Goal: Use online tool/utility: Utilize a website feature to perform a specific function

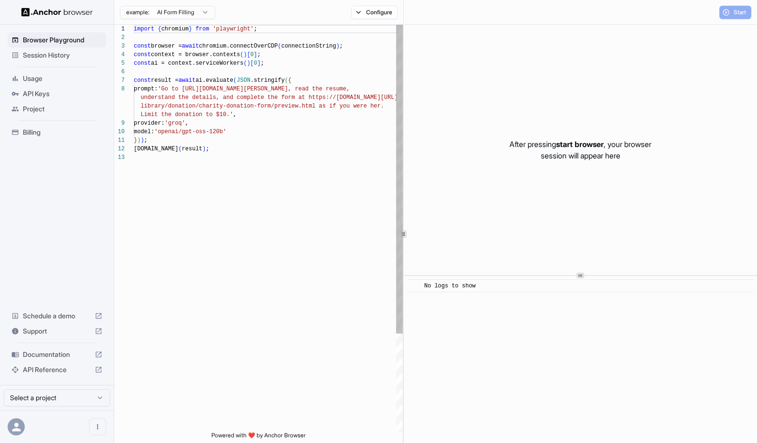
scroll to position [60, 0]
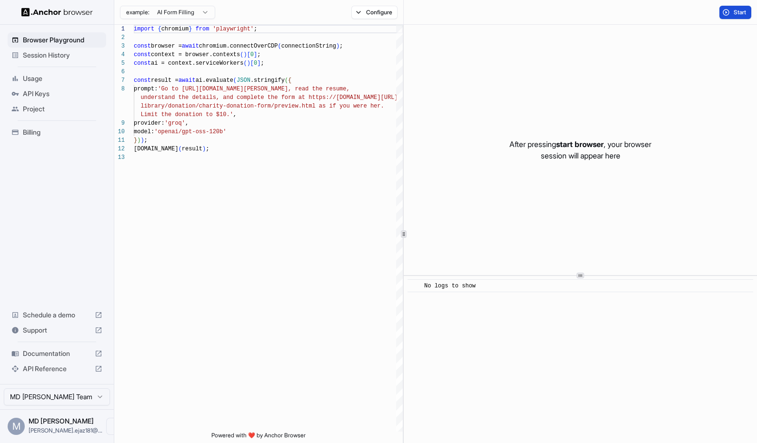
click at [741, 15] on span "Start" at bounding box center [739, 13] width 13 height 8
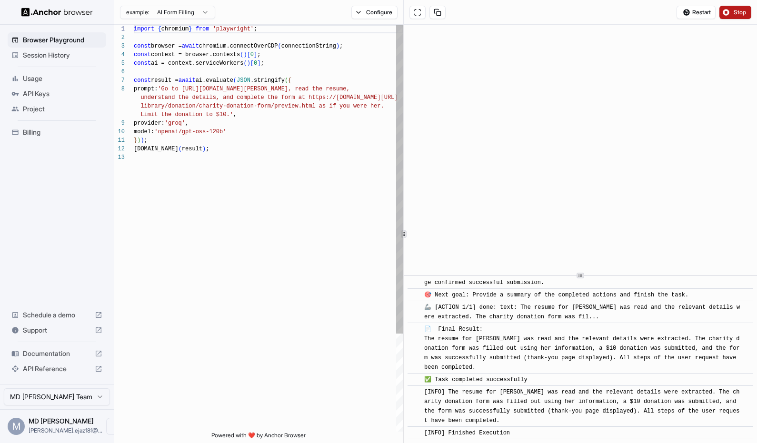
scroll to position [773, 0]
click at [380, 13] on button "Configure" at bounding box center [374, 12] width 46 height 13
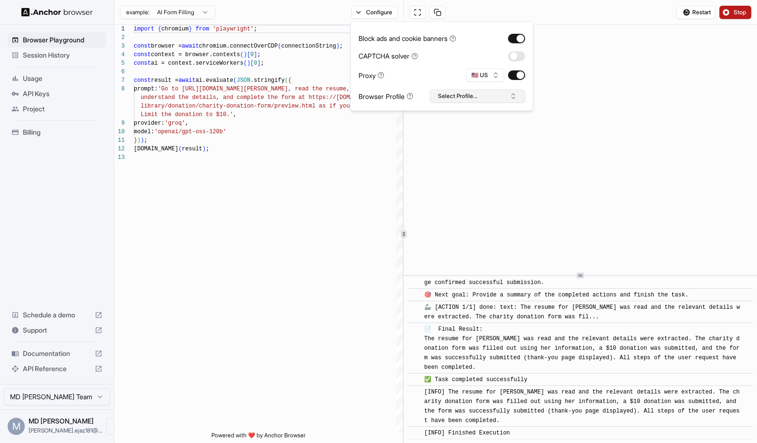
click at [451, 100] on button "Select Profile..." at bounding box center [477, 95] width 95 height 13
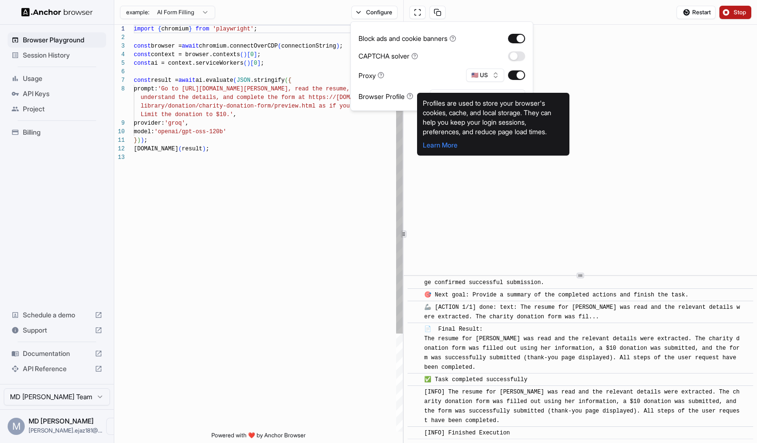
type textarea "**********"
click at [321, 167] on div "import { chromium } from 'playwright' ; const browser = await chromium.connectO…" at bounding box center [268, 292] width 269 height 535
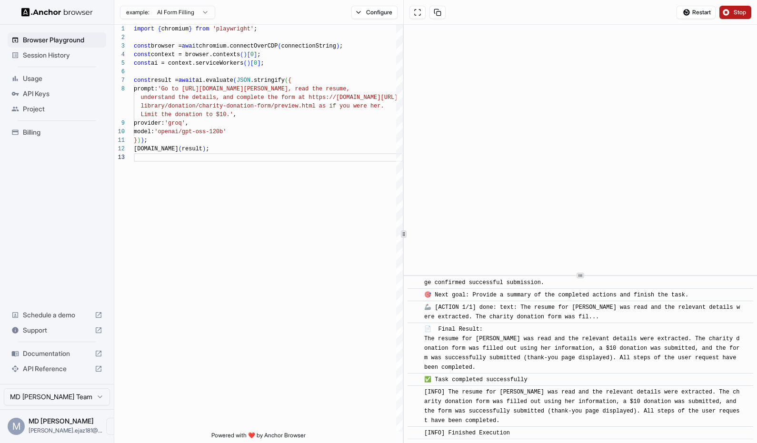
click at [50, 81] on span "Usage" at bounding box center [62, 79] width 79 height 10
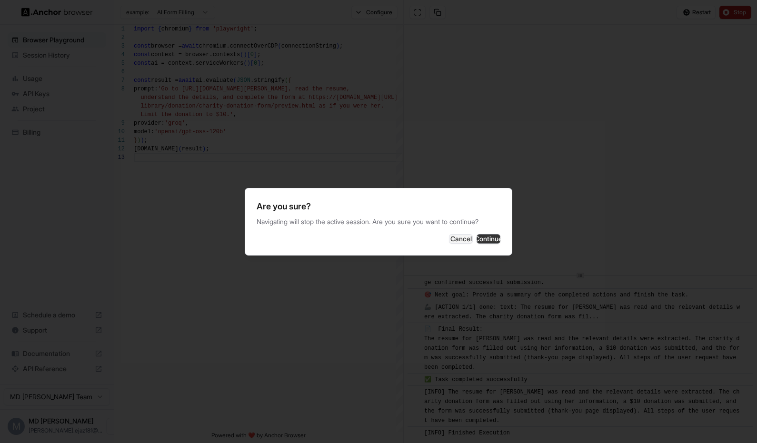
click at [490, 236] on button "Continue" at bounding box center [488, 239] width 24 height 10
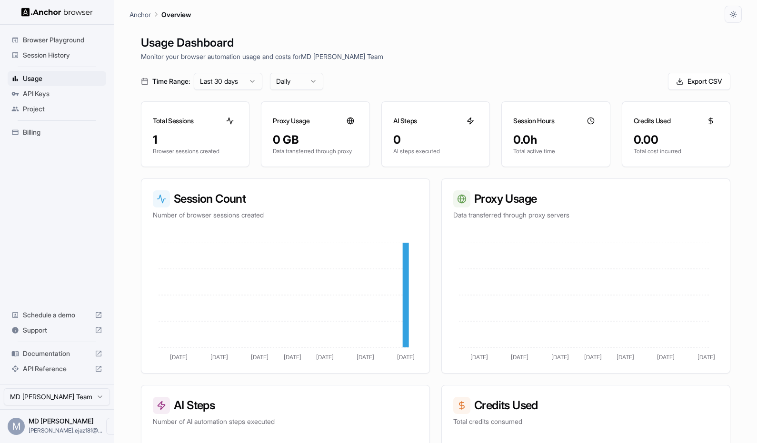
click at [37, 94] on span "API Keys" at bounding box center [62, 94] width 79 height 10
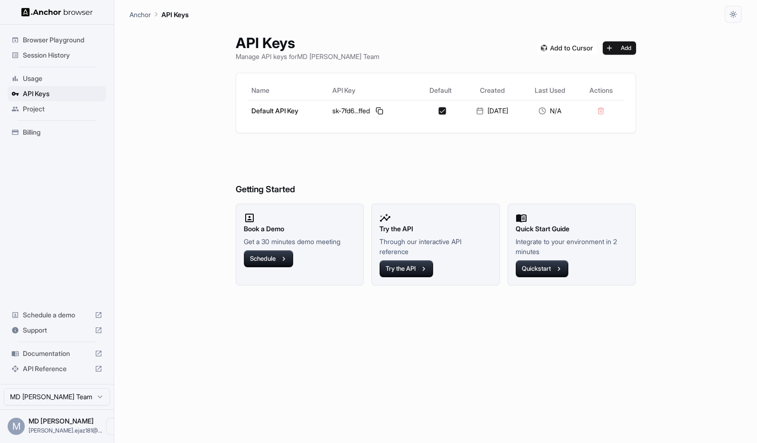
click at [192, 155] on div "API Keys Manage API keys for MD EJAZ ANWAR Team Add Name API Key Default Create…" at bounding box center [435, 233] width 612 height 420
click at [49, 39] on span "Browser Playground" at bounding box center [62, 40] width 79 height 10
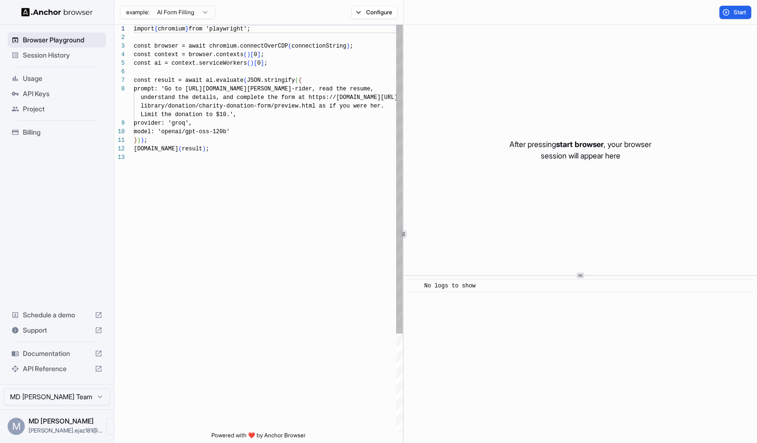
scroll to position [60, 0]
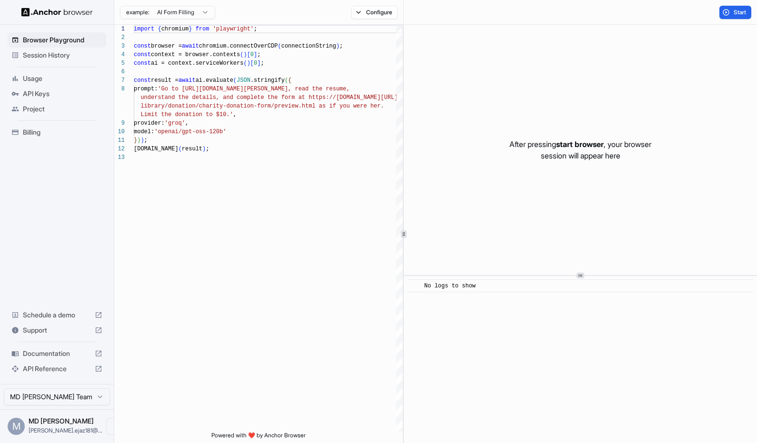
click at [49, 99] on div "API Keys" at bounding box center [57, 93] width 99 height 15
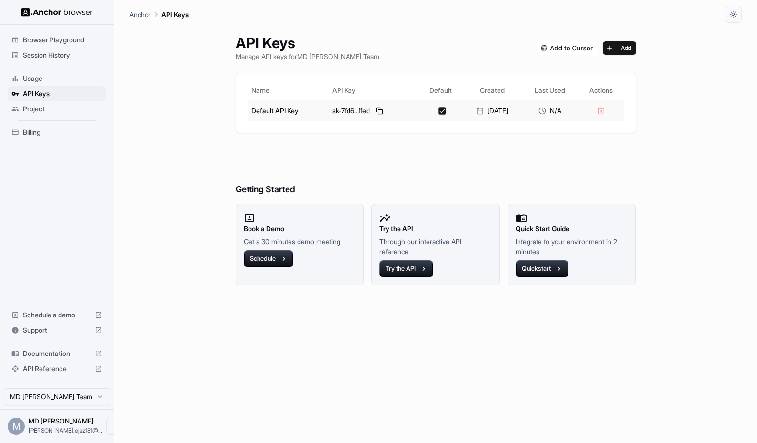
click at [288, 111] on td "Default API Key" at bounding box center [287, 110] width 81 height 21
click at [182, 192] on div "API Keys Manage API keys for MD EJAZ ANWAR Team Add Name API Key Default Create…" at bounding box center [435, 233] width 612 height 420
click at [43, 115] on div "Project" at bounding box center [57, 108] width 99 height 15
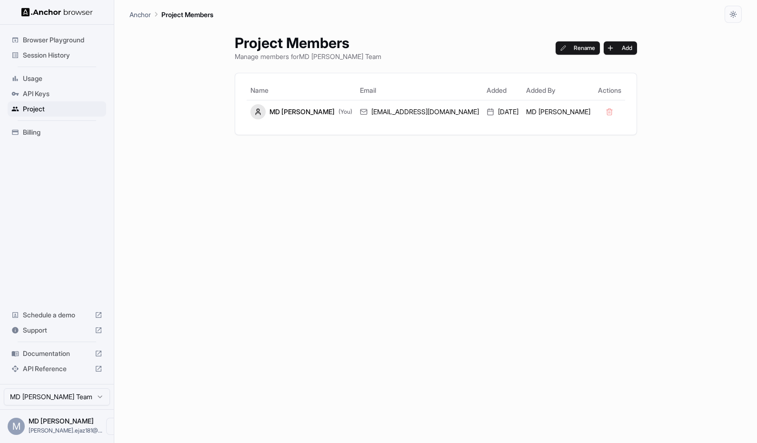
click at [249, 173] on div "Project Members Manage members for MD EJAZ ANWAR Team Rename Add Name Email Add…" at bounding box center [435, 233] width 425 height 420
click at [27, 78] on span "Usage" at bounding box center [62, 79] width 79 height 10
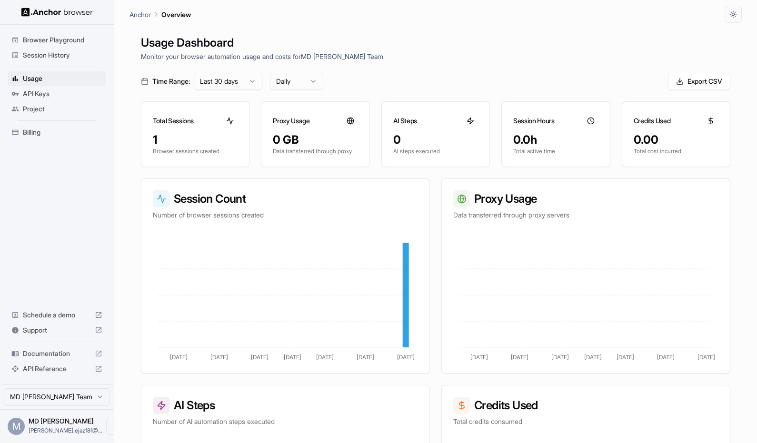
click at [39, 38] on span "Browser Playground" at bounding box center [62, 40] width 79 height 10
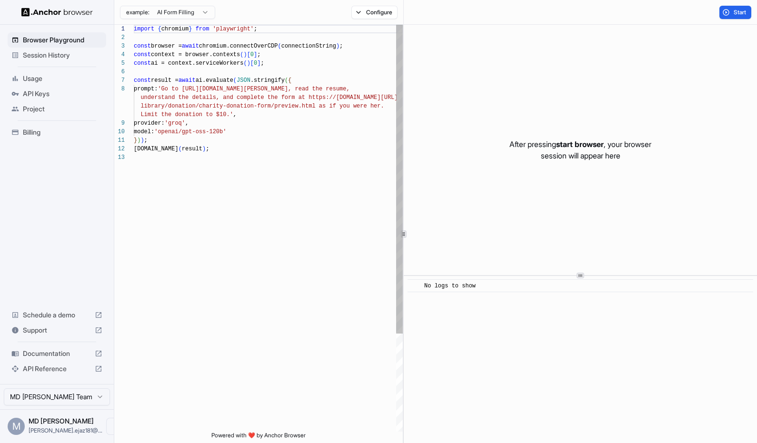
scroll to position [60, 0]
